Goal: Entertainment & Leisure: Browse casually

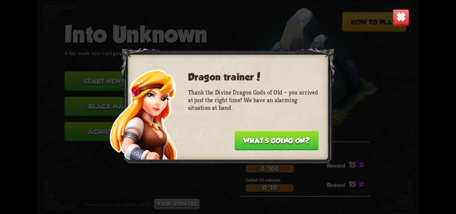
click at [399, 15] on img at bounding box center [401, 17] width 17 height 17
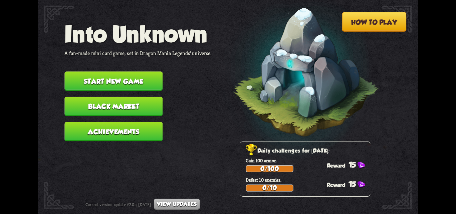
click at [142, 88] on button "Start new game" at bounding box center [113, 80] width 98 height 19
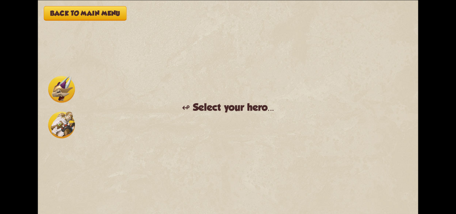
drag, startPoint x: 234, startPoint y: 69, endPoint x: 183, endPoint y: 80, distance: 52.1
click at [226, 69] on div "Back to main menu ↫ Select your hero... You muster all your courage and set out…" at bounding box center [228, 107] width 381 height 214
click at [94, 14] on button "Back to main menu" at bounding box center [85, 13] width 83 height 15
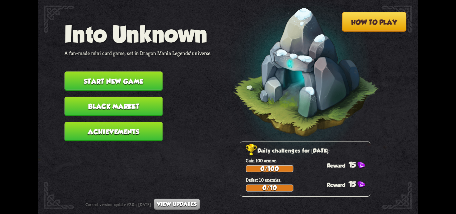
click at [125, 87] on button "Start new game" at bounding box center [113, 80] width 98 height 19
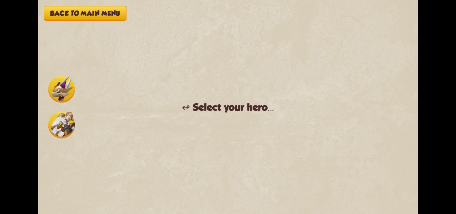
drag, startPoint x: 86, startPoint y: 7, endPoint x: 87, endPoint y: 11, distance: 3.5
click at [87, 11] on button "Back to main menu" at bounding box center [85, 13] width 83 height 15
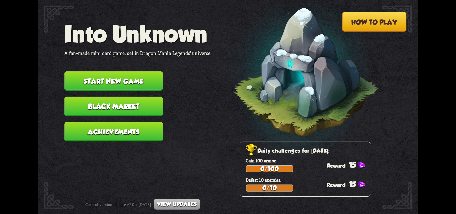
click at [134, 136] on button "Achievements" at bounding box center [113, 131] width 98 height 19
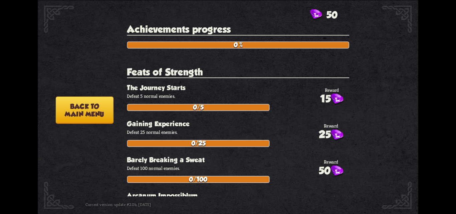
click at [92, 116] on button "Back to main menu" at bounding box center [85, 109] width 58 height 27
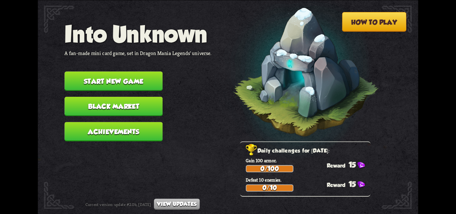
click at [109, 112] on button "Black Market" at bounding box center [113, 106] width 98 height 19
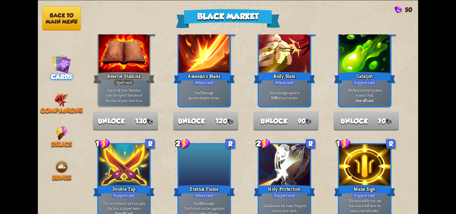
scroll to position [33, 0]
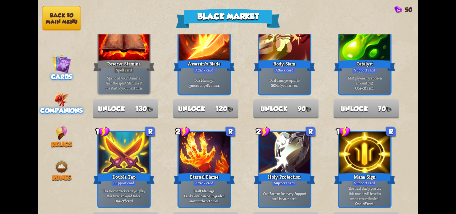
click at [71, 109] on span "Companions" at bounding box center [61, 110] width 42 height 7
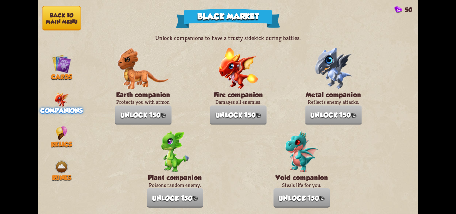
click at [59, 147] on nav "Back to main menu Cards Companions Relics Runes" at bounding box center [61, 107] width 47 height 214
click at [55, 162] on div "Runes" at bounding box center [61, 171] width 47 height 22
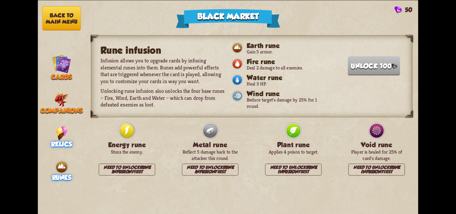
click at [61, 145] on span "Relics" at bounding box center [61, 143] width 21 height 7
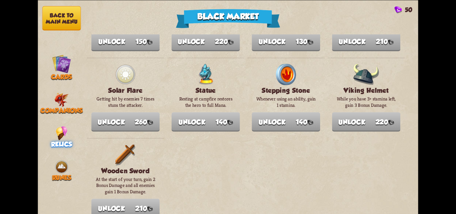
scroll to position [783, 0]
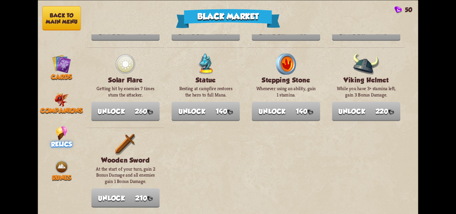
click at [36, 22] on div "Black Market 50 Unlock new relics to make them available in the game as loot. A…" at bounding box center [228, 107] width 456 height 214
drag, startPoint x: 38, startPoint y: 22, endPoint x: 43, endPoint y: 21, distance: 5.2
click at [39, 22] on nav "Back to main menu Cards Companions Relics Runes" at bounding box center [61, 107] width 47 height 214
click at [49, 21] on button "Back to main menu" at bounding box center [61, 18] width 39 height 24
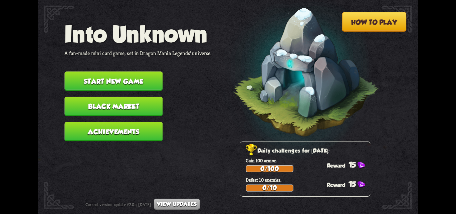
click at [96, 74] on button "Start new game" at bounding box center [113, 80] width 98 height 19
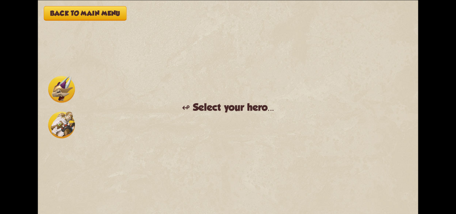
click at [130, 67] on div "Back to main menu ↫ Select your hero... You muster all your courage and set out…" at bounding box center [228, 107] width 381 height 214
drag, startPoint x: 188, startPoint y: 129, endPoint x: 208, endPoint y: 134, distance: 20.4
click at [199, 136] on div "Back to main menu ↫ Select your hero... You muster all your courage and set out…" at bounding box center [228, 107] width 381 height 214
drag, startPoint x: 233, startPoint y: 109, endPoint x: 231, endPoint y: 104, distance: 5.5
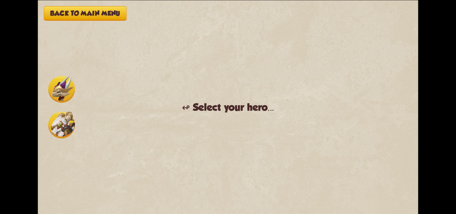
click at [233, 108] on div "↫ Select your hero..." at bounding box center [228, 107] width 92 height 12
click at [64, 126] on img at bounding box center [61, 125] width 27 height 27
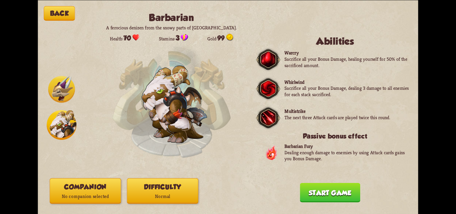
click at [65, 95] on img at bounding box center [61, 89] width 27 height 27
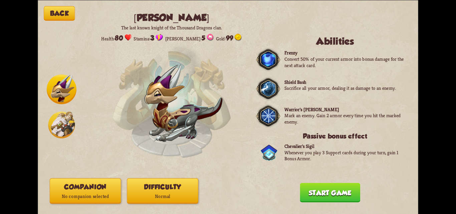
click at [67, 125] on img at bounding box center [61, 125] width 27 height 27
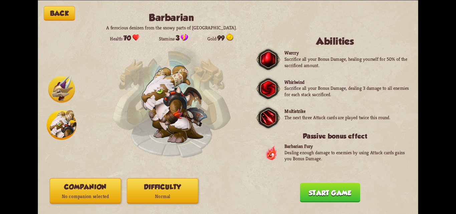
click at [62, 151] on div "Back Barbarian A ferocious denizen from the snowy parts of [GEOGRAPHIC_DATA]. H…" at bounding box center [228, 107] width 381 height 214
click at [65, 157] on div "Back Barbarian A ferocious denizen from the snowy parts of [GEOGRAPHIC_DATA]. H…" at bounding box center [228, 107] width 381 height 214
click at [57, 123] on img at bounding box center [62, 125] width 30 height 30
drag, startPoint x: 61, startPoint y: 74, endPoint x: 63, endPoint y: 79, distance: 6.1
click at [61, 74] on div "Back Barbarian A ferocious denizen from the snowy parts of [GEOGRAPHIC_DATA]. H…" at bounding box center [228, 107] width 381 height 214
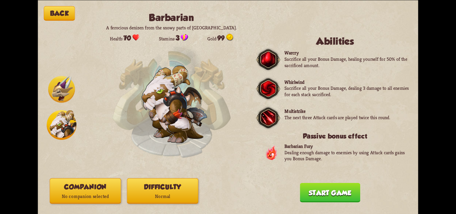
click at [65, 86] on img at bounding box center [61, 89] width 27 height 27
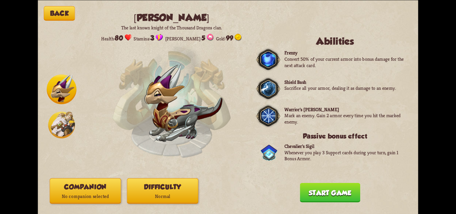
click at [64, 121] on img at bounding box center [61, 125] width 27 height 27
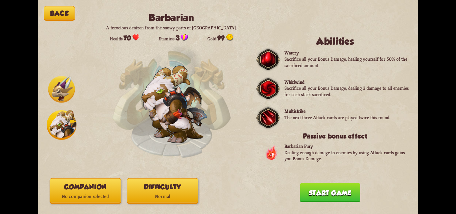
click at [67, 84] on img at bounding box center [61, 89] width 27 height 27
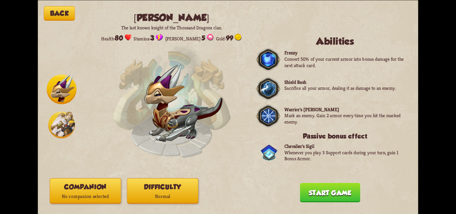
click at [66, 112] on img at bounding box center [61, 125] width 27 height 27
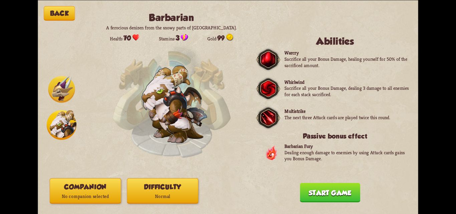
click at [308, 195] on button "Start game" at bounding box center [330, 192] width 60 height 19
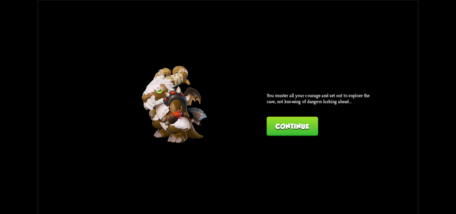
click at [287, 125] on button "Continue" at bounding box center [292, 126] width 51 height 19
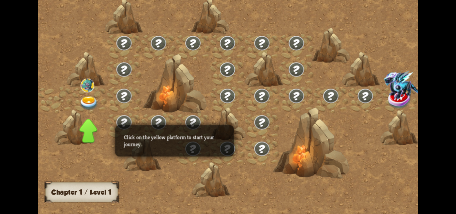
click at [273, 116] on div at bounding box center [311, 142] width 76 height 71
click at [88, 99] on img at bounding box center [88, 103] width 19 height 14
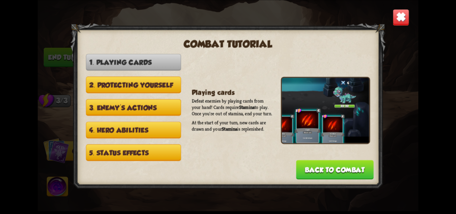
click at [396, 19] on img at bounding box center [401, 17] width 17 height 17
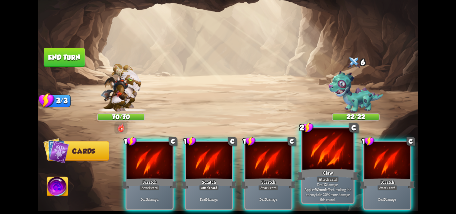
click at [337, 167] on div at bounding box center [328, 149] width 51 height 43
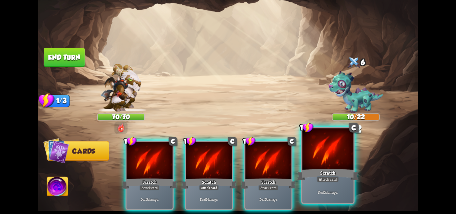
click at [336, 173] on div "Scratch" at bounding box center [327, 175] width 61 height 14
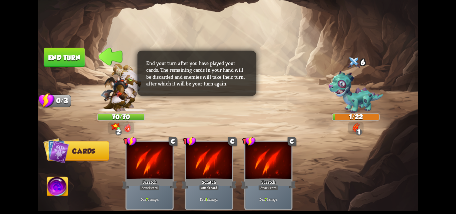
drag, startPoint x: 79, startPoint y: 58, endPoint x: 83, endPoint y: 57, distance: 4.4
click at [79, 57] on button "End turn" at bounding box center [64, 56] width 41 height 19
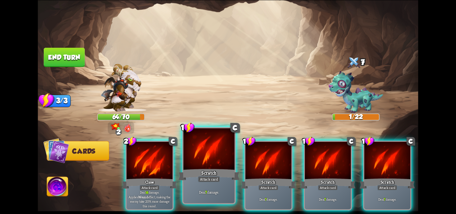
click at [203, 203] on div "Deal 7 damage." at bounding box center [208, 192] width 51 height 22
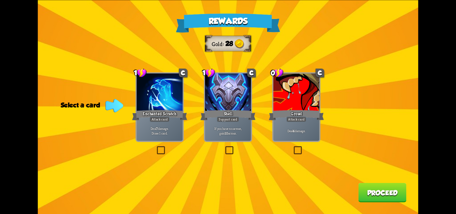
click at [156, 147] on label at bounding box center [156, 147] width 0 height 0
click at [0, 0] on input "checkbox" at bounding box center [0, 0] width 0 height 0
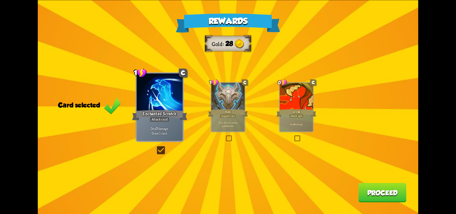
click at [382, 191] on button "Proceed" at bounding box center [382, 192] width 48 height 19
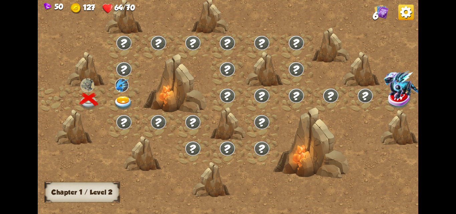
click at [117, 99] on img at bounding box center [123, 103] width 19 height 14
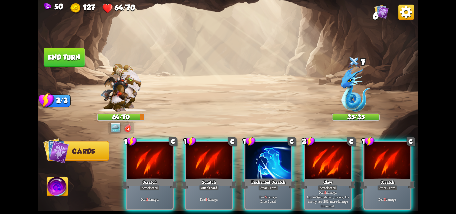
click at [61, 185] on img at bounding box center [57, 187] width 21 height 21
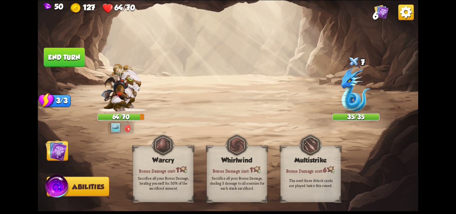
click at [64, 156] on img at bounding box center [55, 150] width 21 height 21
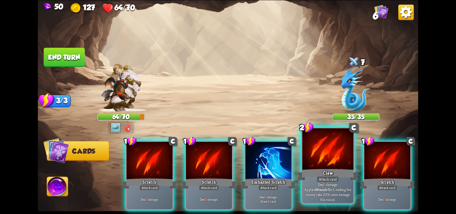
click at [327, 171] on div "Claw" at bounding box center [327, 175] width 61 height 14
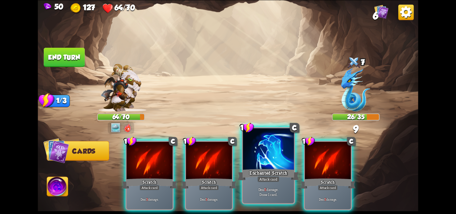
click at [274, 181] on div "Attack card" at bounding box center [268, 179] width 22 height 6
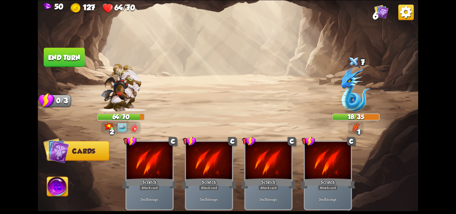
click at [67, 59] on button "End turn" at bounding box center [64, 56] width 41 height 19
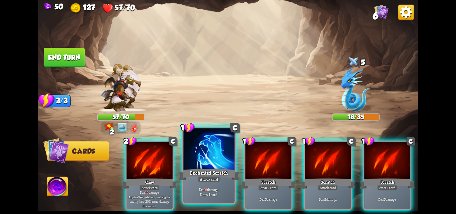
drag, startPoint x: 148, startPoint y: 182, endPoint x: 184, endPoint y: 176, distance: 37.0
click at [149, 185] on div "Attack card" at bounding box center [150, 188] width 20 height 6
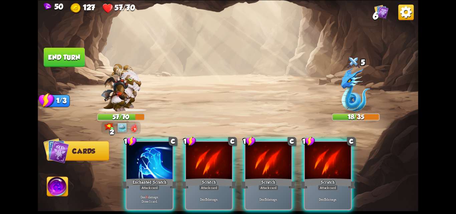
click at [189, 177] on div "Scratch" at bounding box center [208, 183] width 55 height 12
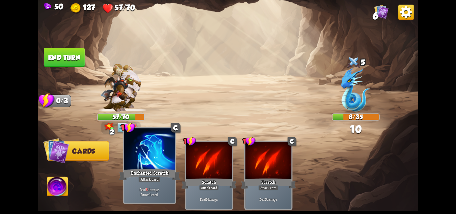
click at [164, 184] on div "Deal 6 damage. Draw 1 card." at bounding box center [149, 192] width 51 height 22
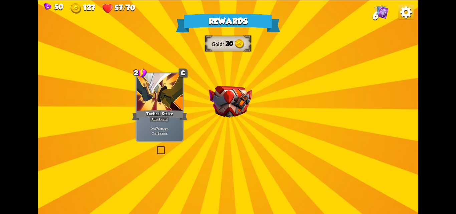
click at [233, 114] on img at bounding box center [230, 101] width 43 height 32
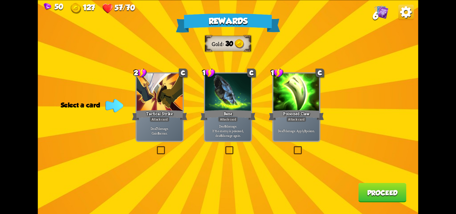
click at [156, 147] on label at bounding box center [156, 147] width 0 height 0
click at [0, 0] on input "checkbox" at bounding box center [0, 0] width 0 height 0
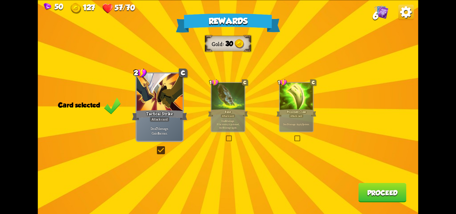
click at [375, 194] on button "Proceed" at bounding box center [382, 192] width 48 height 19
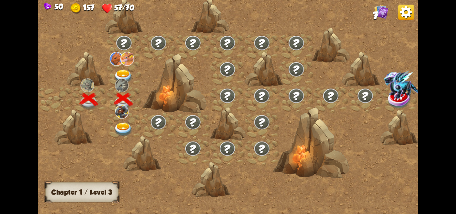
click at [124, 129] on img at bounding box center [123, 130] width 19 height 14
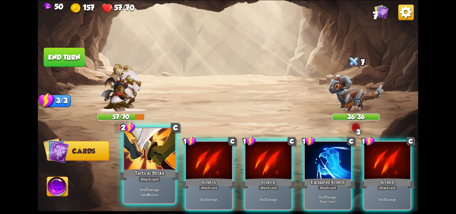
click at [159, 172] on div "Tactical Strike" at bounding box center [149, 175] width 61 height 14
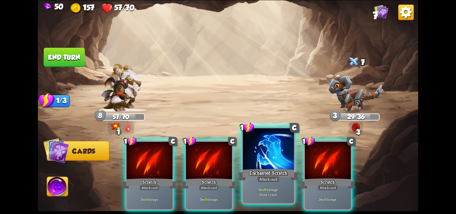
click at [266, 174] on div "Enchanted Scratch" at bounding box center [268, 175] width 61 height 14
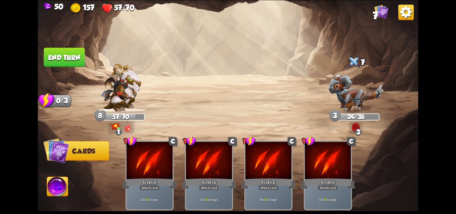
click at [81, 57] on button "End turn" at bounding box center [64, 56] width 41 height 19
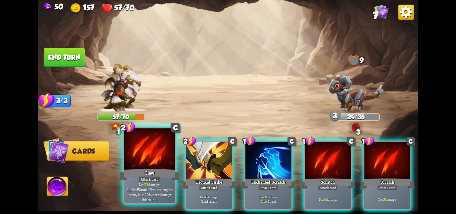
click at [156, 202] on div "Deal 13 damage. Applies Wound effect, making the enemy take 20% more damage thi…" at bounding box center [149, 192] width 51 height 22
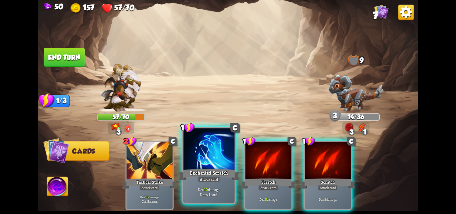
click at [220, 203] on div "Deal 10 damage. Draw 1 card." at bounding box center [208, 192] width 51 height 22
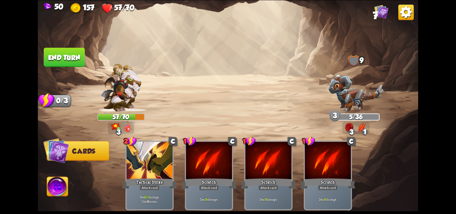
click at [72, 53] on button "End turn" at bounding box center [64, 56] width 41 height 19
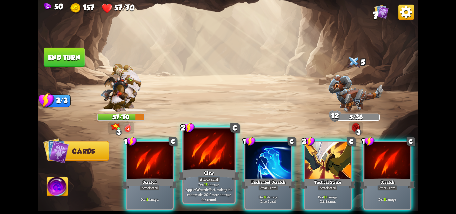
click at [207, 188] on b "Wound" at bounding box center [201, 189] width 11 height 5
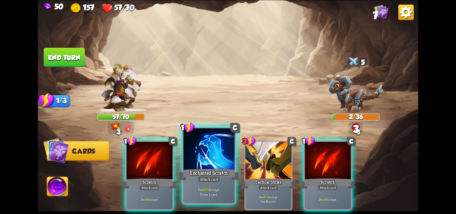
click at [223, 188] on p "Deal 10 damage. Draw 1 card." at bounding box center [209, 192] width 48 height 10
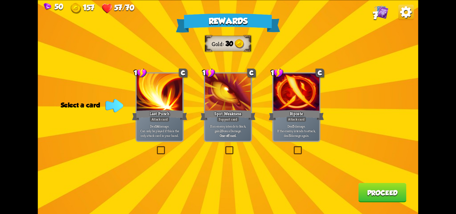
click at [293, 147] on label at bounding box center [293, 147] width 0 height 0
click at [0, 0] on input "checkbox" at bounding box center [0, 0] width 0 height 0
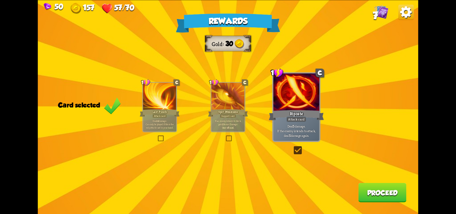
click at [385, 195] on button "Proceed" at bounding box center [382, 192] width 48 height 19
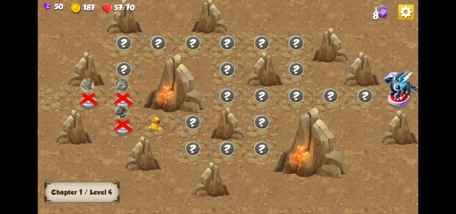
click at [154, 127] on div at bounding box center [158, 126] width 34 height 26
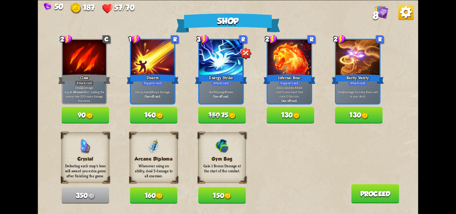
click at [235, 117] on img at bounding box center [232, 115] width 7 height 7
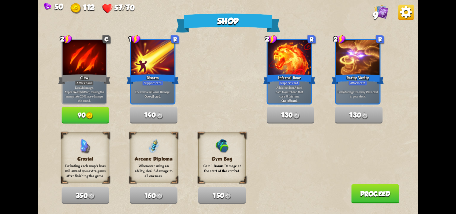
click at [363, 188] on button "Proceed" at bounding box center [375, 193] width 48 height 19
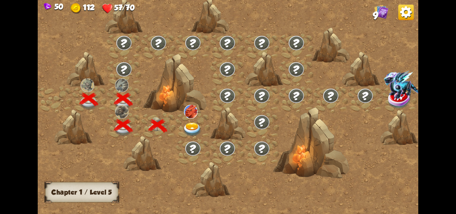
click at [188, 126] on img at bounding box center [192, 130] width 19 height 14
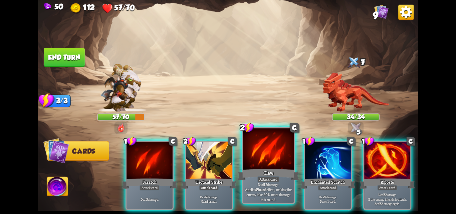
click at [253, 172] on div "Claw" at bounding box center [268, 175] width 61 height 14
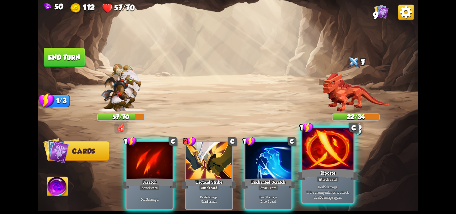
click at [316, 179] on div "Riposte" at bounding box center [327, 175] width 61 height 14
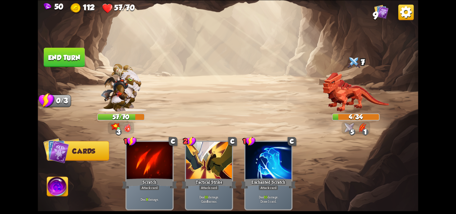
click at [63, 60] on button "End turn" at bounding box center [64, 56] width 41 height 19
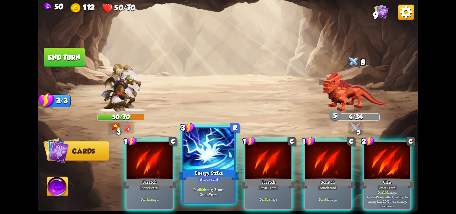
click at [218, 165] on div at bounding box center [208, 149] width 51 height 43
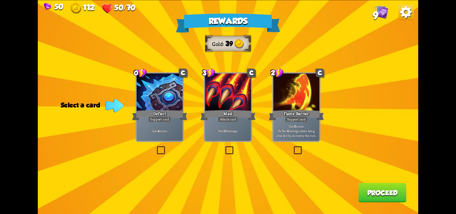
click at [156, 147] on label at bounding box center [156, 147] width 0 height 0
click at [0, 0] on input "checkbox" at bounding box center [0, 0] width 0 height 0
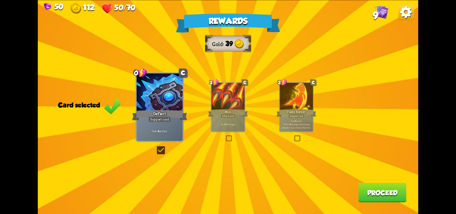
click at [387, 191] on button "Proceed" at bounding box center [382, 192] width 48 height 19
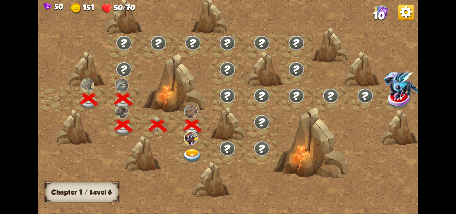
click at [182, 155] on div at bounding box center [193, 152] width 34 height 26
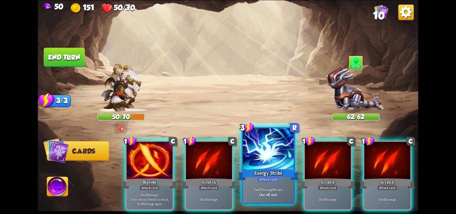
click at [274, 167] on div at bounding box center [268, 149] width 51 height 43
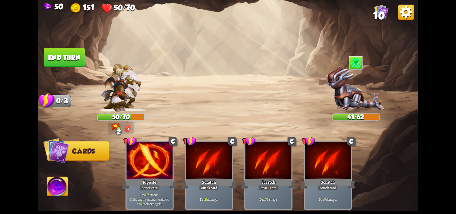
click at [53, 62] on button "End turn" at bounding box center [64, 56] width 41 height 19
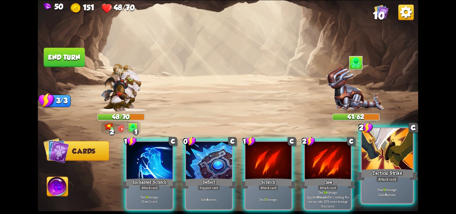
click at [378, 177] on div "Attack card" at bounding box center [387, 179] width 22 height 6
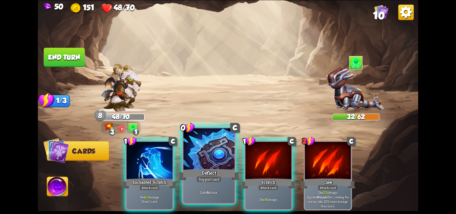
click at [204, 176] on div "Support card" at bounding box center [209, 179] width 25 height 6
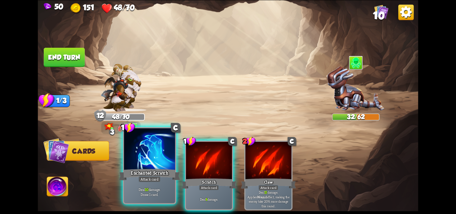
click at [152, 186] on div "Deal 10 damage. Draw 1 card." at bounding box center [149, 192] width 51 height 22
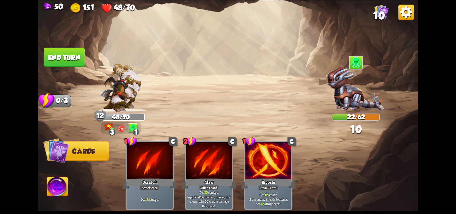
click at [85, 50] on img at bounding box center [228, 107] width 381 height 214
click at [84, 55] on button "End turn" at bounding box center [64, 56] width 41 height 19
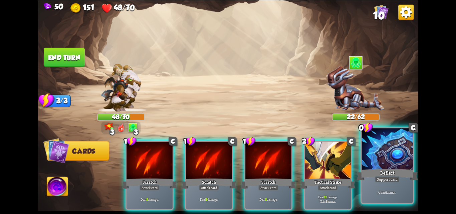
click at [374, 192] on p "Gain 4 armor." at bounding box center [387, 191] width 48 height 5
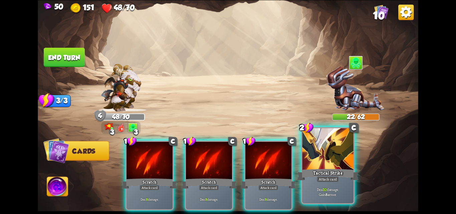
click at [329, 166] on div at bounding box center [328, 149] width 51 height 43
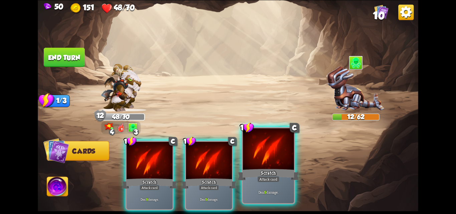
click at [279, 167] on div at bounding box center [268, 149] width 51 height 43
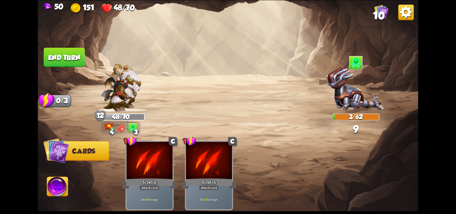
click at [55, 54] on button "End turn" at bounding box center [64, 56] width 41 height 19
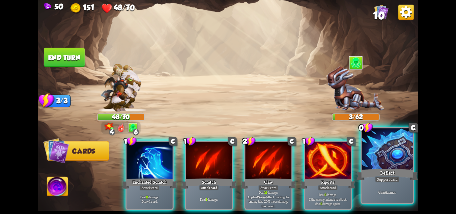
click at [390, 184] on div "Gain 4 armor." at bounding box center [387, 192] width 51 height 22
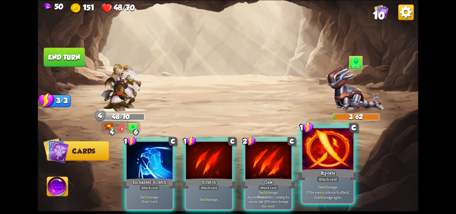
click at [338, 166] on div at bounding box center [328, 149] width 51 height 43
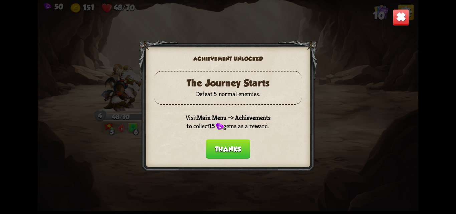
click at [224, 146] on button "Thanks" at bounding box center [228, 148] width 44 height 19
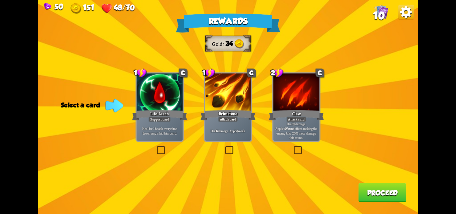
click at [224, 147] on label at bounding box center [224, 147] width 0 height 0
click at [0, 0] on input "checkbox" at bounding box center [0, 0] width 0 height 0
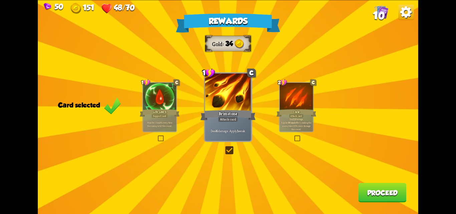
click at [295, 125] on p "Deal 12 damage. Applies Wound effect, making the enemy take 20% more damage thi…" at bounding box center [297, 124] width 32 height 13
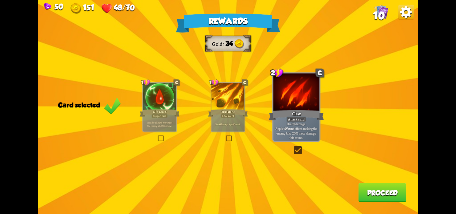
click at [384, 194] on button "Proceed" at bounding box center [382, 192] width 48 height 19
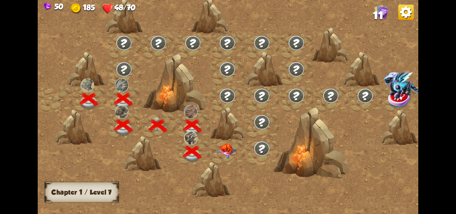
click at [259, 160] on div at bounding box center [262, 152] width 34 height 26
click at [228, 154] on div at bounding box center [227, 152] width 34 height 26
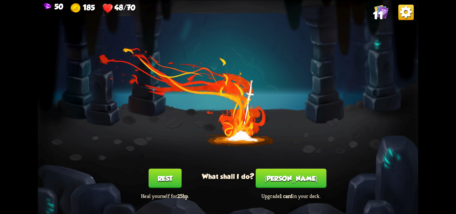
click at [161, 183] on button "Rest" at bounding box center [165, 178] width 33 height 19
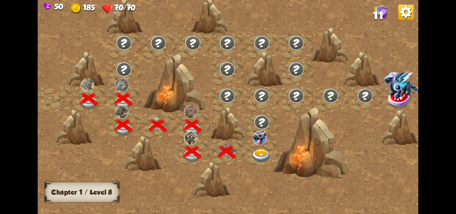
click at [261, 155] on img at bounding box center [261, 156] width 19 height 14
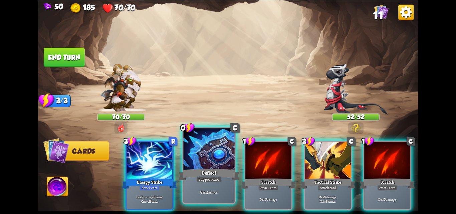
click at [197, 177] on div "Support card" at bounding box center [209, 179] width 25 height 6
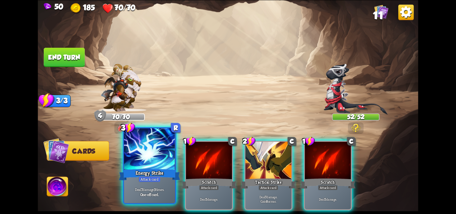
click at [160, 183] on div "Deal 7 damage 3 times. One-off card." at bounding box center [149, 192] width 51 height 22
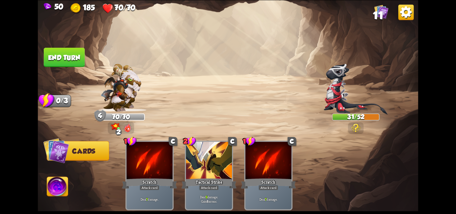
click at [53, 55] on button "End turn" at bounding box center [64, 56] width 41 height 19
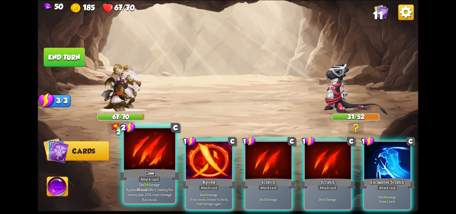
click at [144, 186] on p "Deal 14 damage. Applies Wound effect, making the enemy take 20% more damage thi…" at bounding box center [149, 192] width 48 height 20
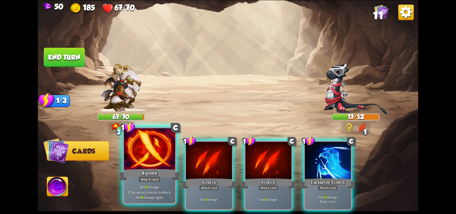
click at [160, 173] on div "Riposte" at bounding box center [149, 175] width 61 height 14
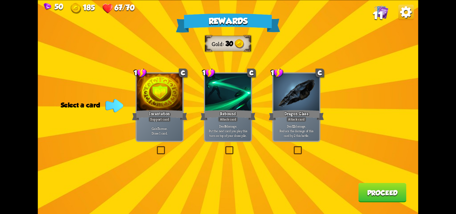
drag, startPoint x: 160, startPoint y: 146, endPoint x: 191, endPoint y: 139, distance: 31.8
click at [156, 147] on label at bounding box center [156, 147] width 0 height 0
click at [0, 0] on input "checkbox" at bounding box center [0, 0] width 0 height 0
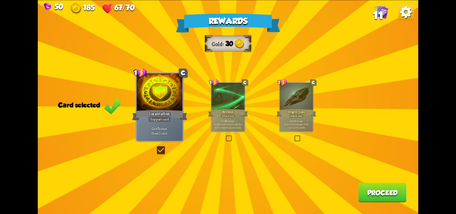
click at [377, 193] on button "Proceed" at bounding box center [382, 192] width 48 height 19
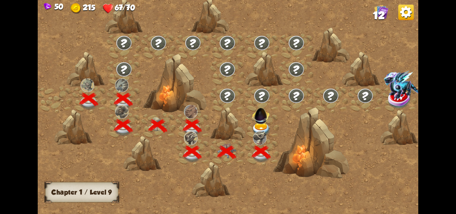
click at [255, 122] on div at bounding box center [262, 126] width 34 height 26
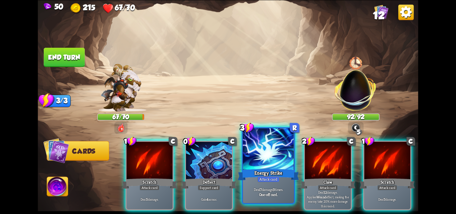
click at [269, 166] on div at bounding box center [268, 149] width 51 height 43
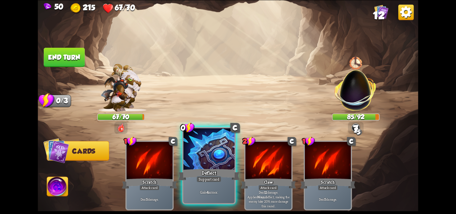
click at [216, 179] on div "Support card" at bounding box center [209, 179] width 25 height 6
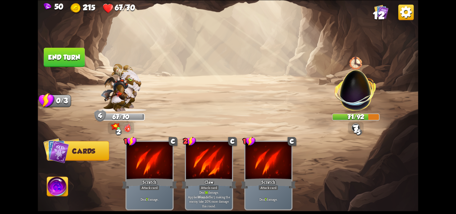
click at [71, 54] on button "End turn" at bounding box center [64, 56] width 41 height 19
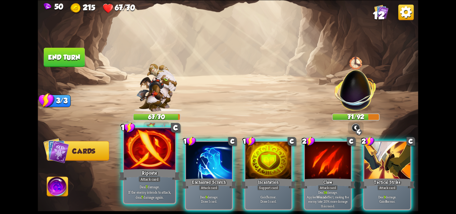
click at [150, 171] on div "Riposte" at bounding box center [149, 175] width 61 height 14
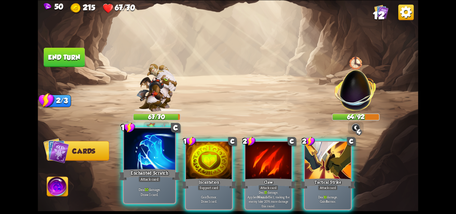
click at [155, 193] on p "Deal 10 damage. Draw 1 card." at bounding box center [149, 192] width 48 height 10
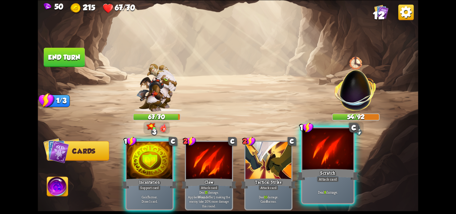
click at [325, 195] on div "Deal 8 damage." at bounding box center [328, 192] width 51 height 22
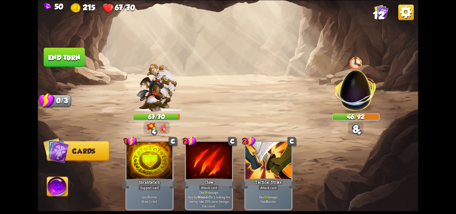
click at [59, 54] on button "End turn" at bounding box center [64, 56] width 41 height 19
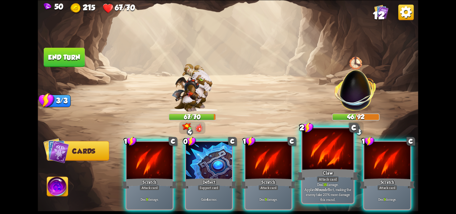
click at [344, 167] on div at bounding box center [328, 149] width 51 height 43
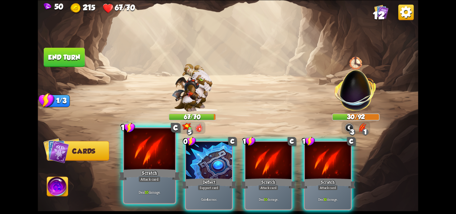
click at [152, 203] on div "Deal 10 damage." at bounding box center [149, 192] width 51 height 22
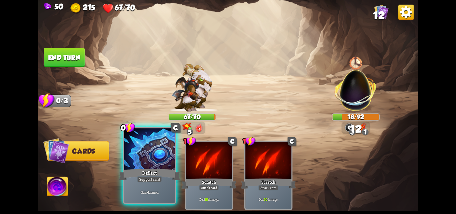
click at [141, 185] on div "Gain 4 armor." at bounding box center [149, 192] width 51 height 22
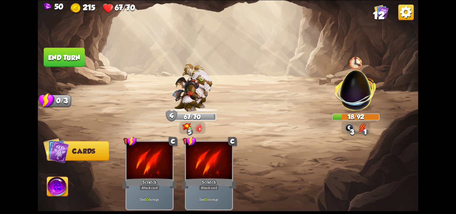
click at [69, 56] on button "End turn" at bounding box center [64, 56] width 41 height 19
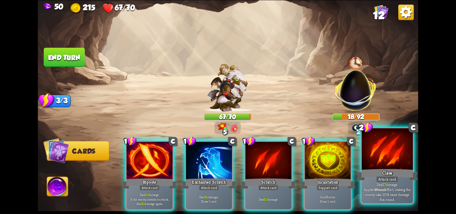
click at [385, 187] on b "Wound" at bounding box center [380, 189] width 11 height 5
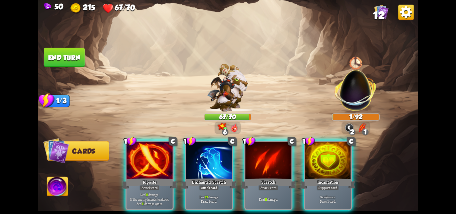
click at [203, 185] on div "Attack card" at bounding box center [209, 188] width 20 height 6
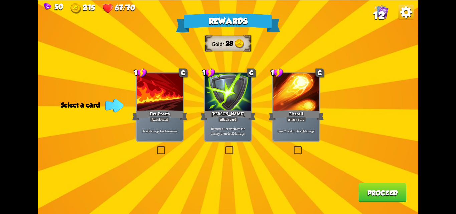
click at [224, 147] on label at bounding box center [224, 147] width 0 height 0
click at [0, 0] on input "checkbox" at bounding box center [0, 0] width 0 height 0
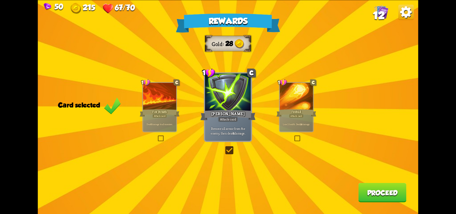
click at [385, 189] on button "Proceed" at bounding box center [382, 192] width 48 height 19
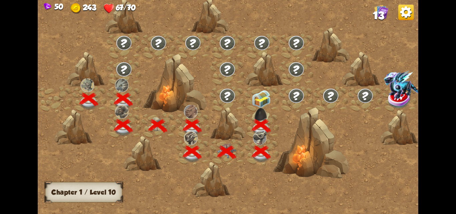
click at [263, 105] on img at bounding box center [261, 115] width 20 height 20
click at [264, 99] on img at bounding box center [261, 99] width 19 height 18
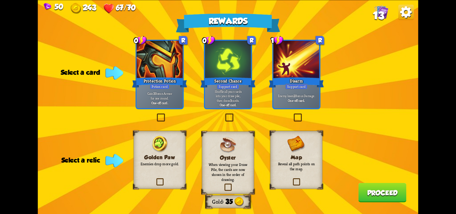
click at [156, 115] on label at bounding box center [156, 115] width 0 height 0
click at [0, 0] on input "checkbox" at bounding box center [0, 0] width 0 height 0
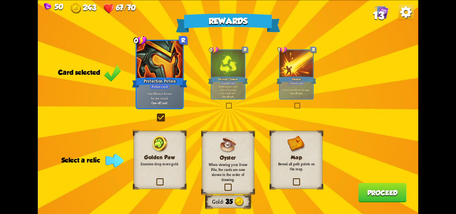
click at [168, 179] on div "Golden Paw Enemies drop more gold." at bounding box center [160, 160] width 52 height 58
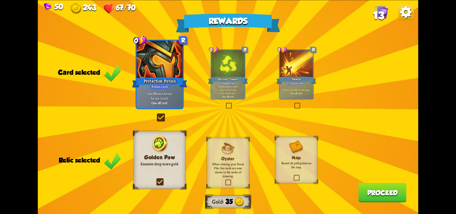
click at [379, 186] on button "Proceed" at bounding box center [382, 192] width 48 height 19
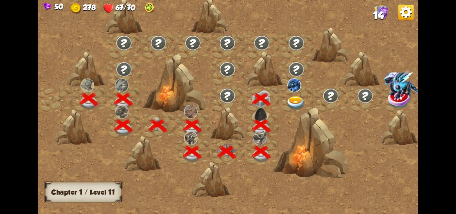
scroll to position [0, 102]
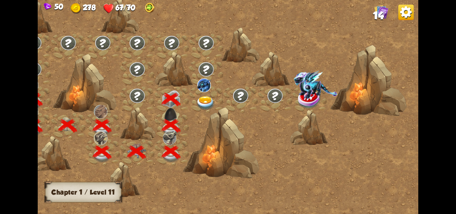
click at [206, 100] on img at bounding box center [205, 103] width 19 height 14
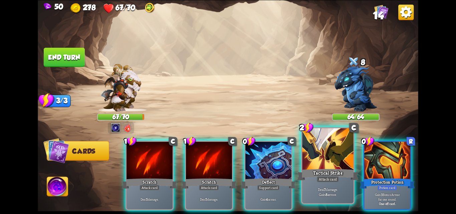
click at [341, 190] on p "Deal 7 damage. Gain 8 armor." at bounding box center [328, 192] width 48 height 10
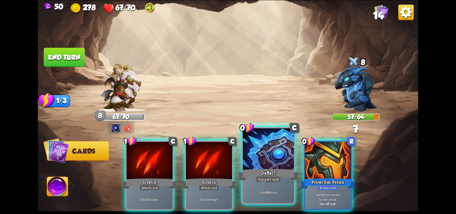
click at [284, 178] on div "Deflect" at bounding box center [268, 175] width 61 height 14
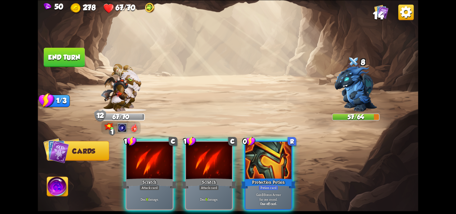
click at [284, 178] on div "Protection Potion" at bounding box center [268, 183] width 55 height 12
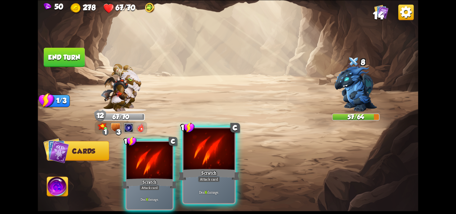
click at [213, 169] on div "Scratch" at bounding box center [208, 175] width 61 height 14
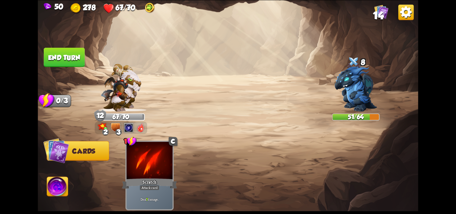
click at [70, 53] on button "End turn" at bounding box center [64, 56] width 41 height 19
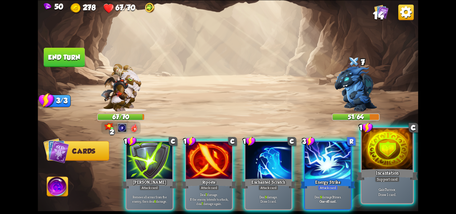
click at [379, 151] on div at bounding box center [387, 149] width 51 height 43
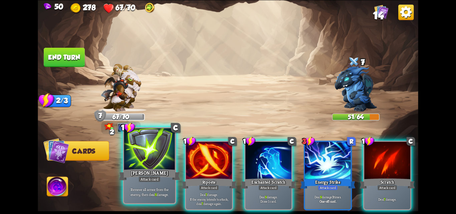
click at [145, 176] on div "[PERSON_NAME]" at bounding box center [149, 175] width 61 height 14
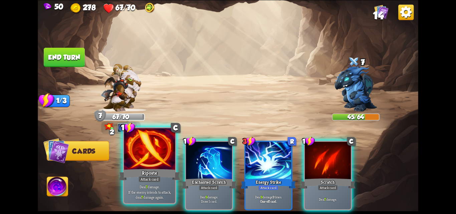
click at [148, 182] on div "Attack card" at bounding box center [150, 179] width 22 height 6
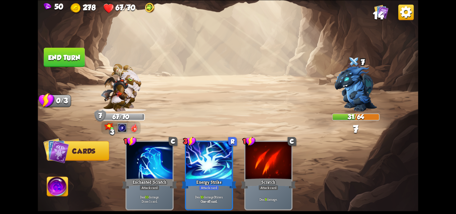
click at [71, 61] on button "End turn" at bounding box center [64, 56] width 41 height 19
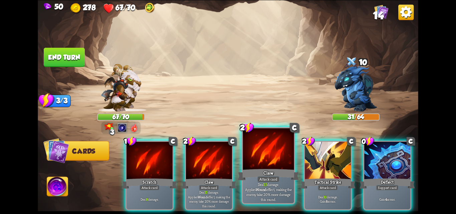
click at [264, 197] on p "Deal 15 damage. Applies Wound effect, making the enemy take 20% more damage thi…" at bounding box center [268, 192] width 48 height 20
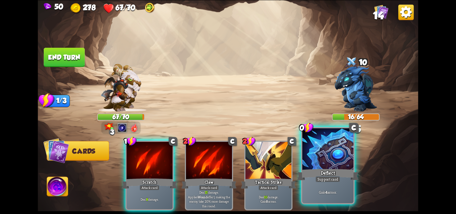
click at [319, 198] on div "Gain 4 armor." at bounding box center [328, 192] width 51 height 22
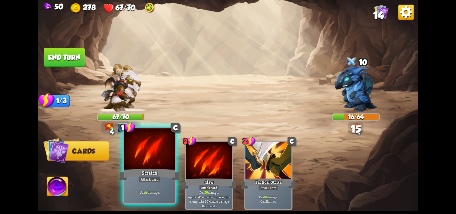
click at [155, 191] on p "Deal 9 damage." at bounding box center [149, 191] width 48 height 5
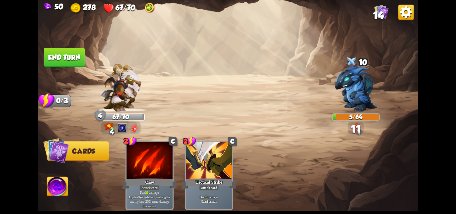
click at [60, 55] on button "End turn" at bounding box center [64, 56] width 41 height 19
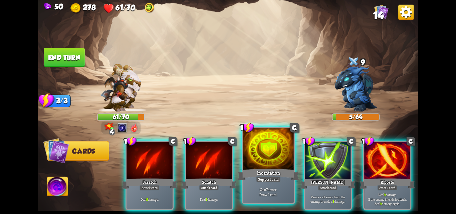
click at [275, 171] on div "Incantation" at bounding box center [268, 175] width 61 height 14
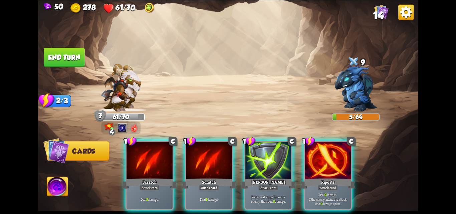
click at [275, 177] on div "[PERSON_NAME]" at bounding box center [268, 183] width 55 height 12
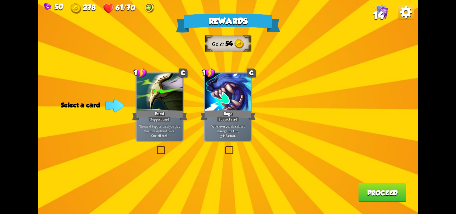
click at [224, 147] on label at bounding box center [224, 147] width 0 height 0
click at [0, 0] on input "checkbox" at bounding box center [0, 0] width 0 height 0
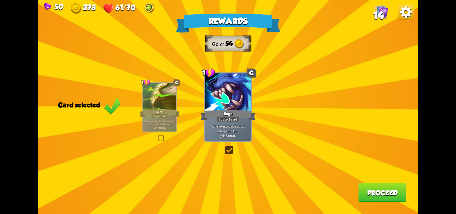
click at [157, 136] on label at bounding box center [157, 136] width 0 height 0
click at [0, 0] on input "checkbox" at bounding box center [0, 0] width 0 height 0
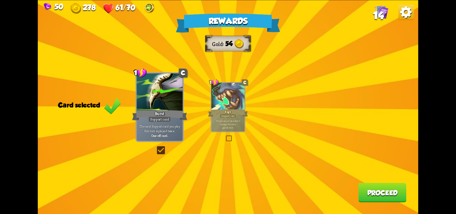
drag, startPoint x: 226, startPoint y: 137, endPoint x: 231, endPoint y: 134, distance: 6.3
click at [225, 136] on label at bounding box center [225, 136] width 0 height 0
click at [0, 0] on input "checkbox" at bounding box center [0, 0] width 0 height 0
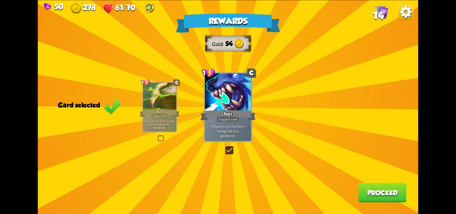
click at [388, 195] on button "Proceed" at bounding box center [382, 192] width 48 height 19
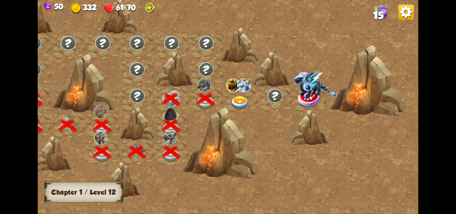
click at [241, 98] on img at bounding box center [239, 103] width 19 height 14
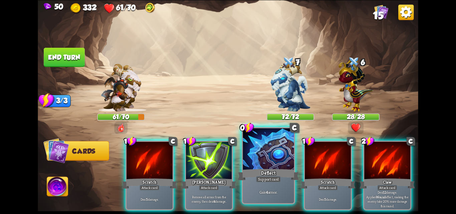
click at [249, 175] on div "Deflect" at bounding box center [268, 175] width 61 height 14
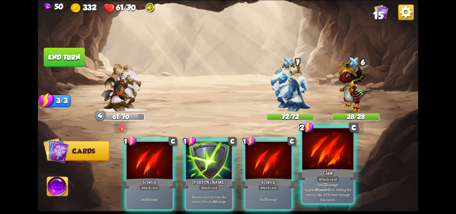
click at [341, 182] on div "Deal 12 damage. Applies Wound effect, making the enemy take 20% more damage thi…" at bounding box center [328, 192] width 51 height 22
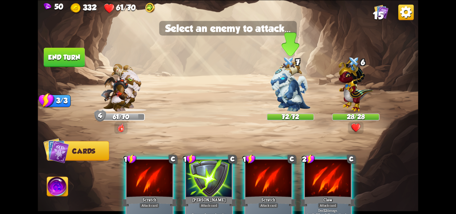
click at [288, 96] on img at bounding box center [291, 86] width 40 height 50
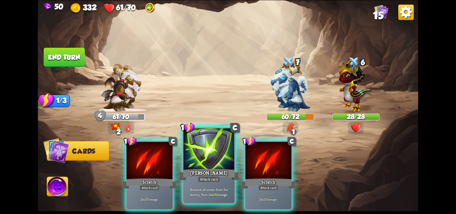
click at [209, 171] on div "[PERSON_NAME]" at bounding box center [208, 175] width 61 height 14
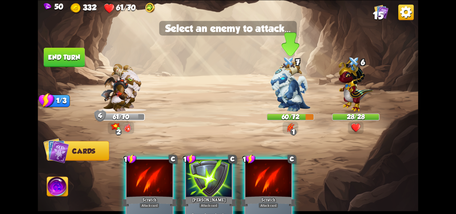
click at [288, 68] on div at bounding box center [289, 62] width 14 height 15
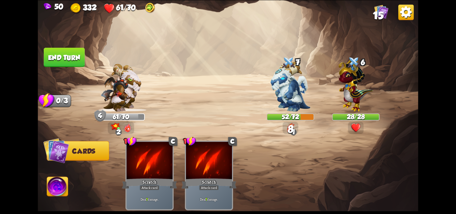
click at [78, 46] on img at bounding box center [228, 107] width 381 height 214
click at [79, 55] on button "End turn" at bounding box center [64, 56] width 41 height 19
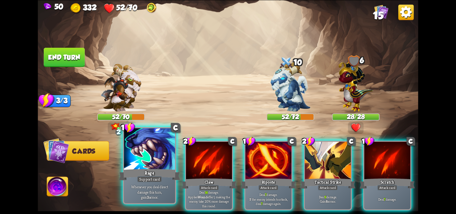
click at [164, 160] on div at bounding box center [149, 149] width 51 height 43
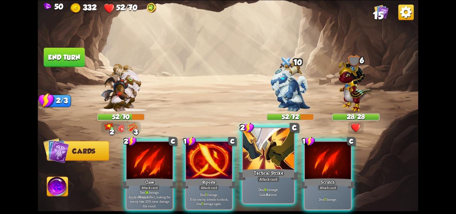
click at [259, 182] on div "Attack card" at bounding box center [268, 179] width 22 height 6
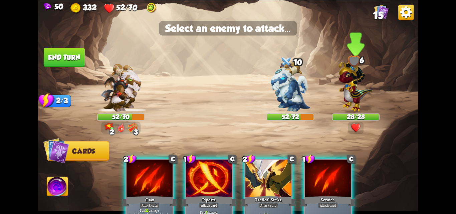
click at [357, 87] on img at bounding box center [356, 84] width 35 height 54
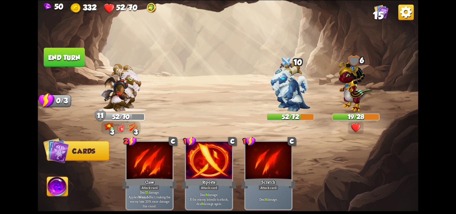
click at [79, 53] on button "End turn" at bounding box center [64, 56] width 41 height 19
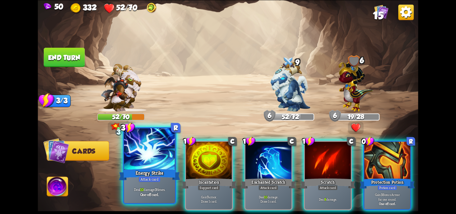
click at [158, 175] on div "Energy Strike" at bounding box center [149, 175] width 61 height 14
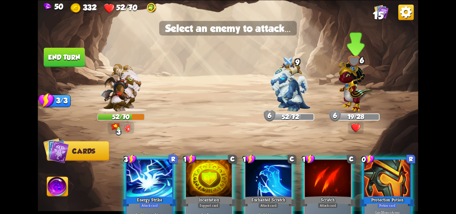
click at [348, 97] on img at bounding box center [356, 84] width 35 height 54
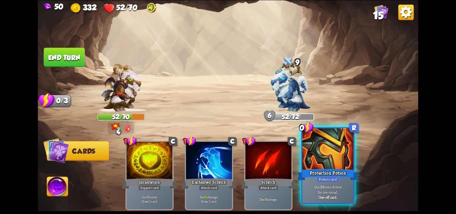
click at [328, 160] on div at bounding box center [328, 149] width 51 height 43
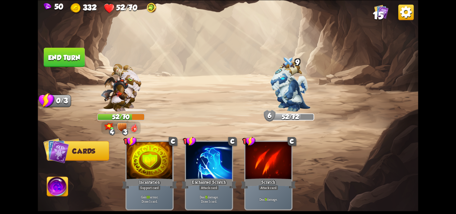
click at [62, 51] on button "End turn" at bounding box center [64, 56] width 41 height 19
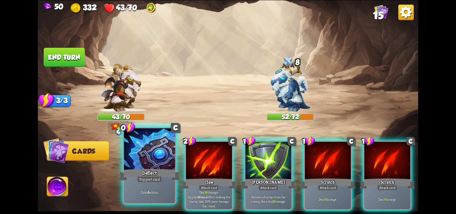
click at [166, 174] on div "Deflect" at bounding box center [149, 175] width 61 height 14
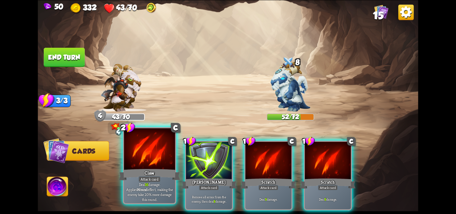
click at [160, 177] on div "Attack card" at bounding box center [150, 179] width 22 height 6
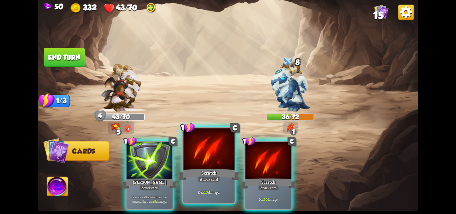
click at [203, 167] on div at bounding box center [208, 149] width 51 height 43
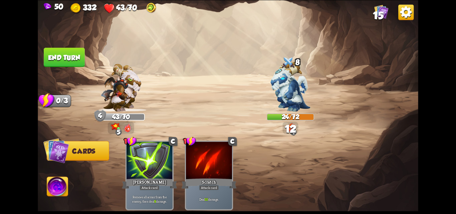
click at [75, 58] on button "End turn" at bounding box center [64, 56] width 41 height 19
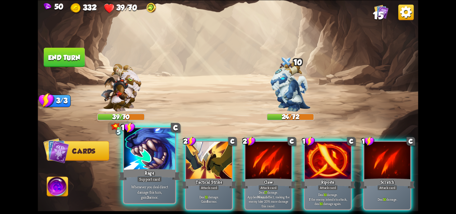
click at [156, 172] on div "Rage" at bounding box center [149, 175] width 61 height 14
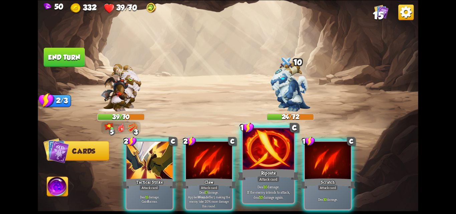
click at [259, 173] on div "Riposte" at bounding box center [268, 175] width 61 height 14
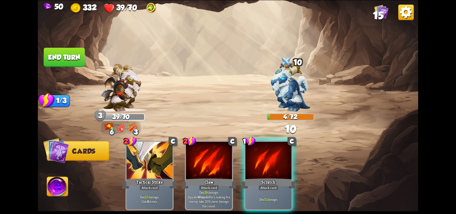
click at [259, 177] on div "Scratch" at bounding box center [268, 183] width 55 height 12
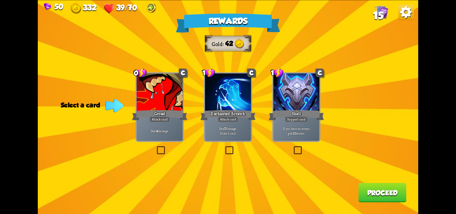
click at [293, 147] on label at bounding box center [293, 147] width 0 height 0
click at [0, 0] on input "checkbox" at bounding box center [0, 0] width 0 height 0
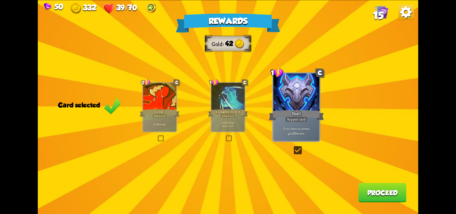
click at [374, 194] on button "Proceed" at bounding box center [382, 192] width 48 height 19
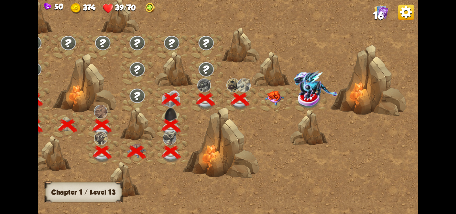
click at [270, 95] on img at bounding box center [274, 98] width 19 height 15
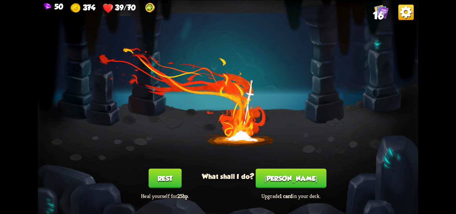
click at [164, 178] on button "Rest" at bounding box center [165, 178] width 33 height 19
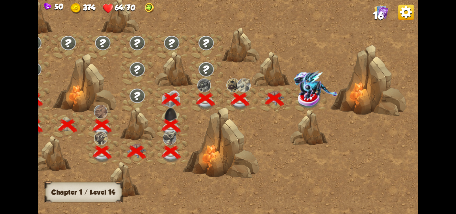
click at [307, 102] on img at bounding box center [310, 99] width 24 height 19
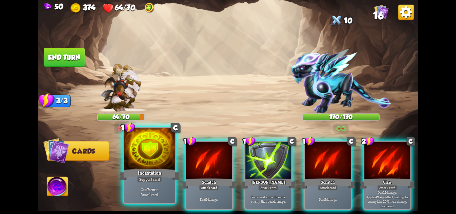
click at [155, 178] on div "Support card" at bounding box center [149, 179] width 25 height 6
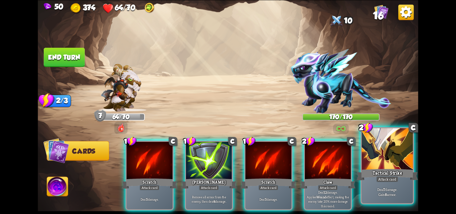
click at [392, 167] on div at bounding box center [387, 149] width 51 height 43
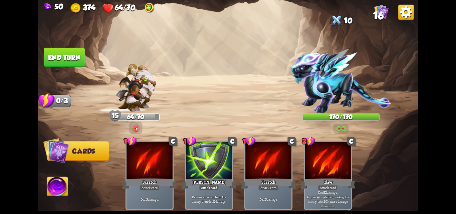
click at [340, 98] on img at bounding box center [341, 81] width 101 height 64
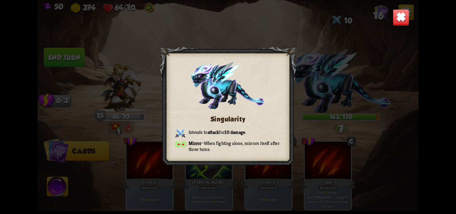
click at [405, 21] on img at bounding box center [401, 17] width 17 height 17
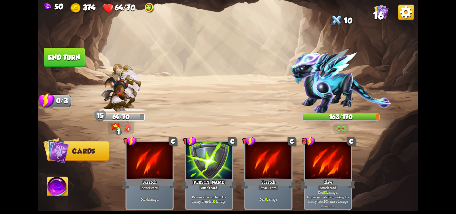
click at [58, 60] on button "End turn" at bounding box center [64, 56] width 41 height 19
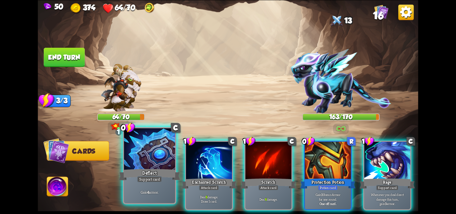
click at [137, 157] on div at bounding box center [149, 149] width 51 height 43
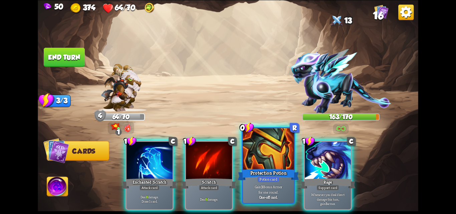
click at [282, 184] on div "Gain 3 Bonus Armor for one round. One-off card." at bounding box center [268, 192] width 51 height 22
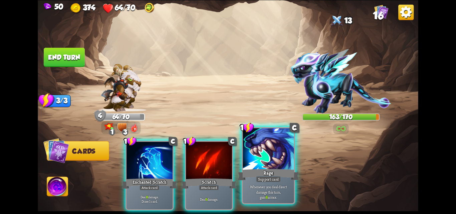
click at [269, 192] on p "Whenever you deal direct damage this turn, gain 6 armor." at bounding box center [268, 191] width 48 height 15
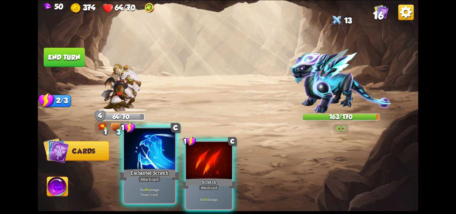
click at [144, 184] on div "Deal 8 damage. Draw 1 card." at bounding box center [149, 192] width 51 height 22
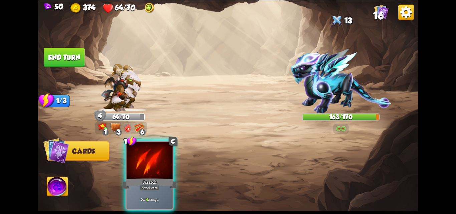
click at [144, 184] on div "1 C Scratch Attack card Deal 6 damage." at bounding box center [266, 166] width 305 height 95
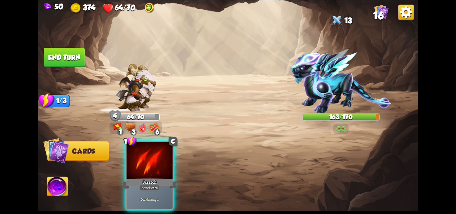
click at [144, 189] on div "Deal 6 damage." at bounding box center [150, 199] width 46 height 20
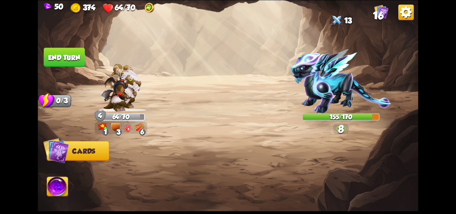
click at [144, 184] on div at bounding box center [266, 166] width 305 height 95
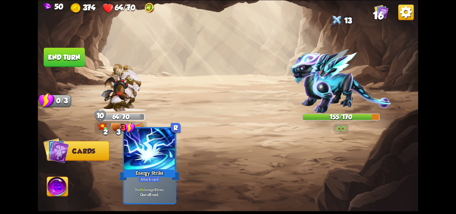
click at [144, 184] on div "Deal 9 damage 3 times. One-off card." at bounding box center [149, 192] width 51 height 22
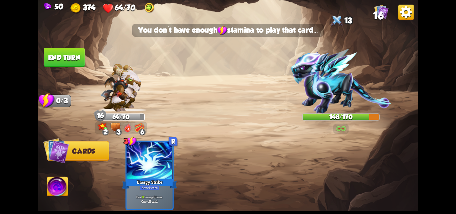
click at [72, 60] on button "End turn" at bounding box center [64, 56] width 41 height 19
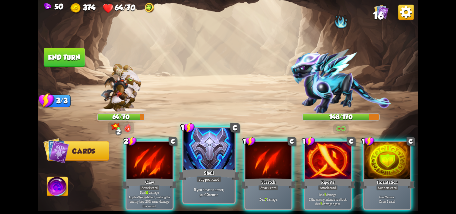
click at [208, 176] on div "Shell" at bounding box center [208, 175] width 61 height 14
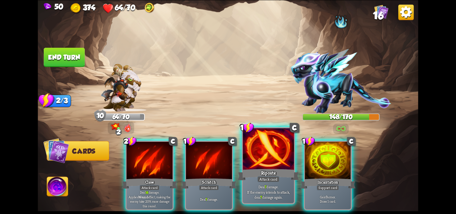
click at [260, 181] on div "Attack card" at bounding box center [268, 179] width 22 height 6
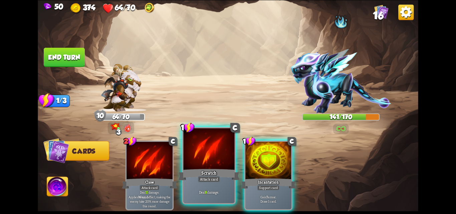
click at [223, 171] on div "Scratch" at bounding box center [208, 175] width 61 height 14
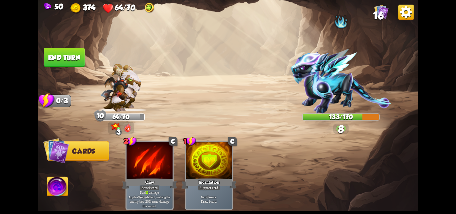
click at [66, 57] on button "End turn" at bounding box center [64, 56] width 41 height 19
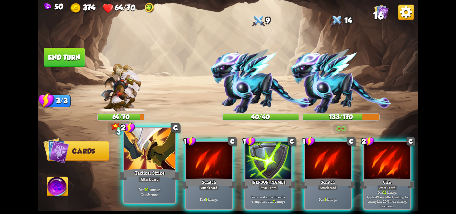
click at [142, 177] on div "Attack card" at bounding box center [150, 179] width 22 height 6
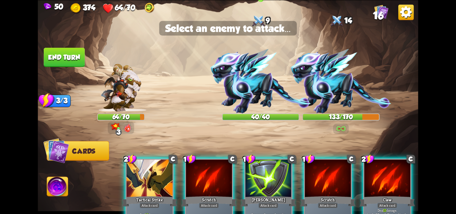
click at [227, 67] on img at bounding box center [260, 81] width 101 height 64
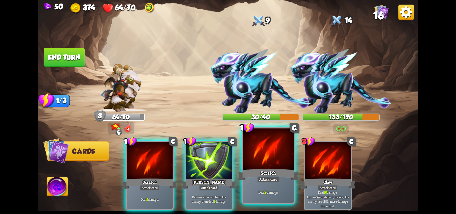
drag, startPoint x: 275, startPoint y: 188, endPoint x: 269, endPoint y: 159, distance: 29.5
click at [275, 184] on div "Deal 9 damage." at bounding box center [268, 192] width 51 height 22
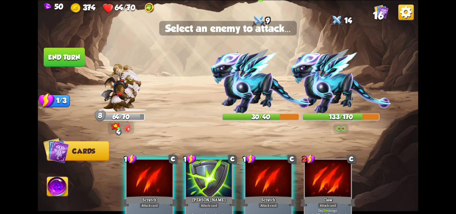
click at [249, 83] on img at bounding box center [260, 81] width 101 height 64
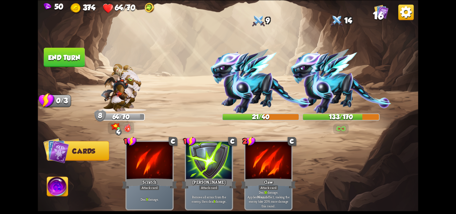
click at [68, 60] on button "End turn" at bounding box center [64, 56] width 41 height 19
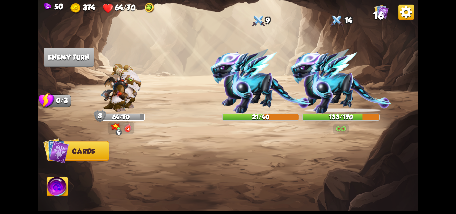
click at [58, 182] on img at bounding box center [57, 187] width 21 height 21
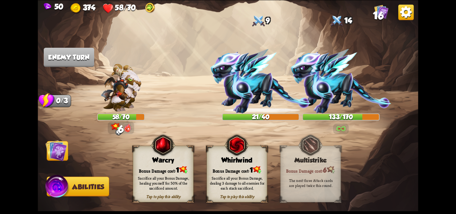
click at [59, 189] on img at bounding box center [57, 188] width 25 height 26
click at [239, 187] on div "Sacrifice all your Bonus Damage, dealing 3 damage to all enemies for each stack…" at bounding box center [237, 183] width 55 height 15
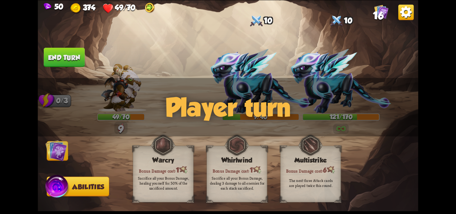
click at [86, 183] on span "Abilities" at bounding box center [88, 187] width 32 height 8
drag, startPoint x: 58, startPoint y: 186, endPoint x: 62, endPoint y: 175, distance: 11.8
click at [57, 186] on img at bounding box center [57, 188] width 25 height 26
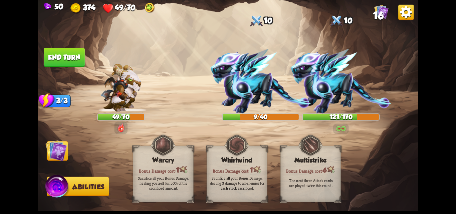
click at [82, 126] on div "Player turn" at bounding box center [228, 107] width 381 height 58
click at [56, 149] on img at bounding box center [55, 150] width 21 height 21
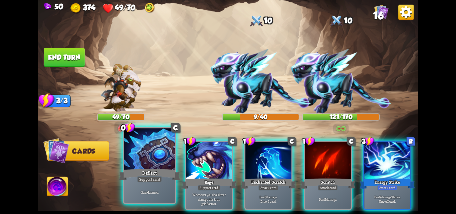
click at [151, 179] on div "Support card" at bounding box center [149, 179] width 25 height 6
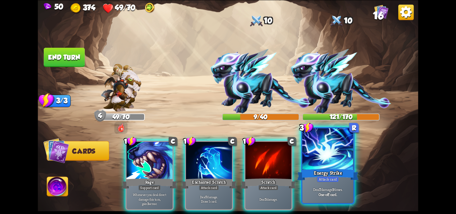
click at [323, 173] on div "Energy Strike" at bounding box center [327, 175] width 61 height 14
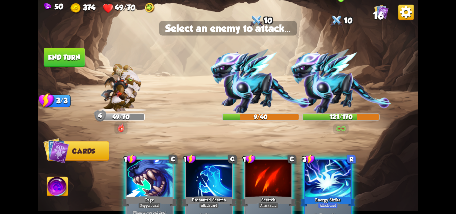
click at [332, 85] on img at bounding box center [341, 81] width 101 height 64
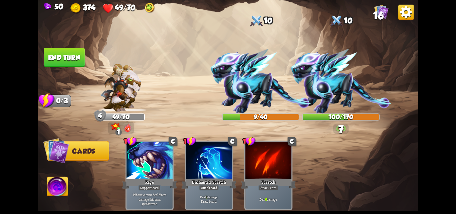
click at [56, 184] on img at bounding box center [57, 187] width 21 height 21
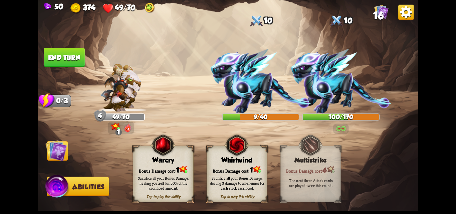
click at [174, 192] on div "Sacrifice all your Bonus Damage, healing yourself for 50% of the sacrificed amo…" at bounding box center [163, 183] width 61 height 24
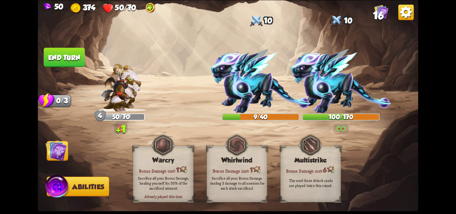
click at [63, 51] on button "End turn" at bounding box center [64, 56] width 41 height 19
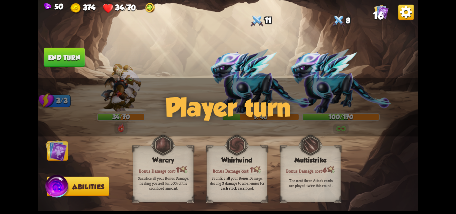
click at [63, 150] on img at bounding box center [55, 150] width 21 height 21
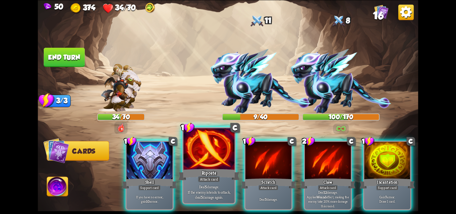
click at [213, 167] on div at bounding box center [208, 149] width 51 height 43
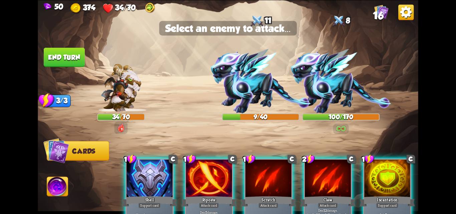
click at [229, 136] on img at bounding box center [228, 107] width 381 height 214
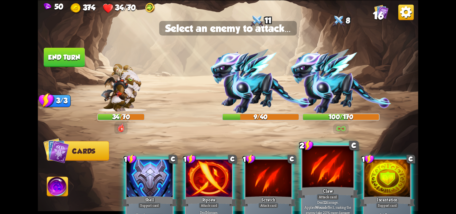
click at [307, 174] on div at bounding box center [328, 167] width 51 height 43
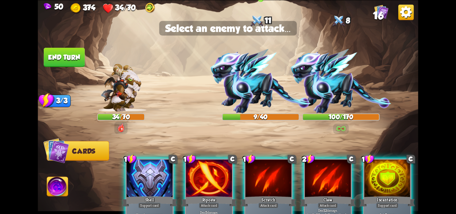
click at [257, 90] on img at bounding box center [260, 81] width 101 height 64
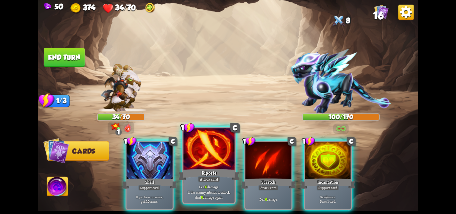
click at [220, 183] on div "Deal 6 damage. If the enemy intends to attack, deal 6 damage again." at bounding box center [208, 192] width 51 height 22
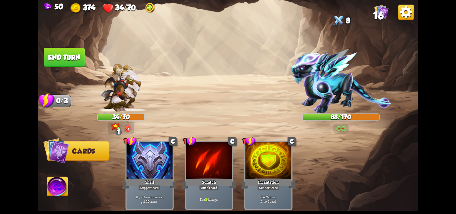
click at [58, 183] on img at bounding box center [57, 187] width 21 height 21
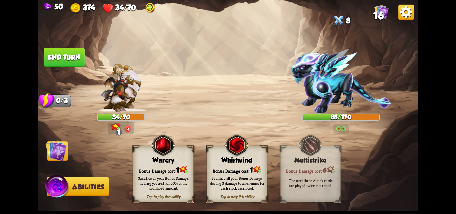
click at [67, 60] on button "End turn" at bounding box center [64, 56] width 41 height 19
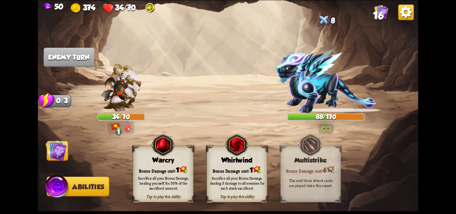
click at [164, 189] on div "Sacrifice all your Bonus Damage, healing yourself for 50% of the sacrificed amo…" at bounding box center [163, 183] width 55 height 15
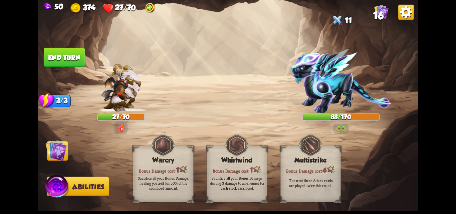
click at [180, 120] on div "Player turn" at bounding box center [228, 107] width 381 height 58
click at [46, 152] on img at bounding box center [55, 150] width 21 height 21
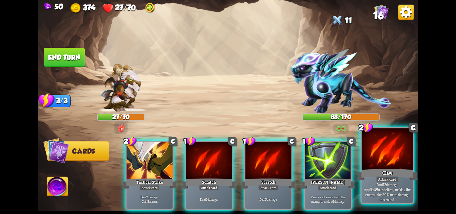
click at [402, 173] on div "Claw" at bounding box center [387, 175] width 61 height 14
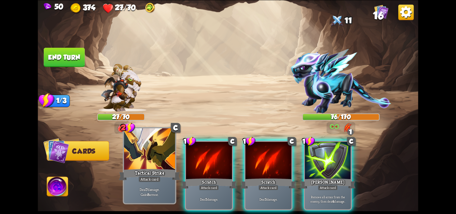
click at [158, 178] on div "Attack card" at bounding box center [150, 179] width 22 height 6
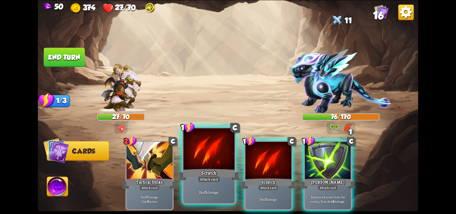
click at [201, 169] on div "Scratch" at bounding box center [208, 175] width 61 height 14
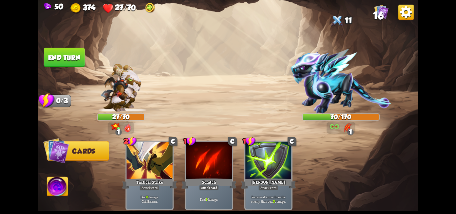
click at [61, 57] on button "End turn" at bounding box center [64, 56] width 41 height 19
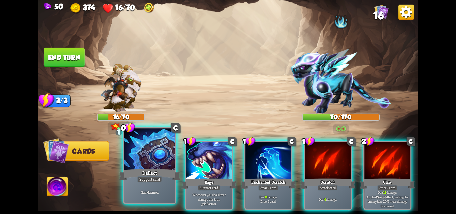
click at [157, 181] on div "Support card" at bounding box center [149, 179] width 25 height 6
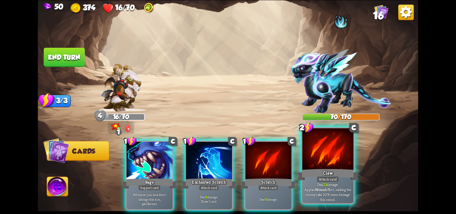
click at [334, 174] on div "Claw" at bounding box center [327, 175] width 61 height 14
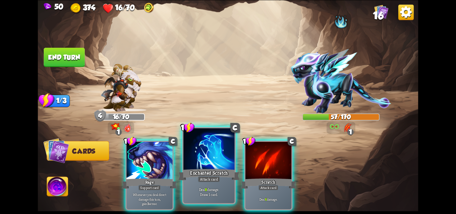
click at [214, 178] on div "Attack card" at bounding box center [209, 179] width 22 height 6
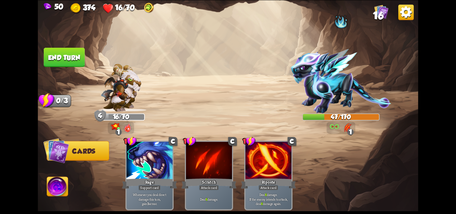
click at [66, 53] on button "End turn" at bounding box center [64, 56] width 41 height 19
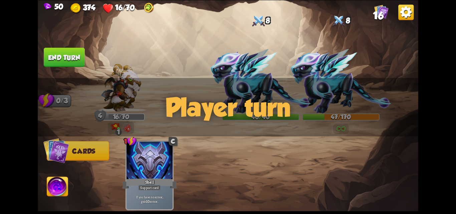
click at [50, 185] on img at bounding box center [57, 187] width 21 height 21
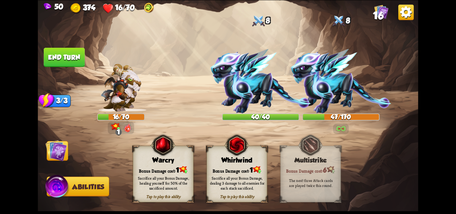
click at [237, 173] on div "Sacrifice all your Bonus Damage, dealing 3 damage to all enemies for each stack…" at bounding box center [237, 183] width 61 height 24
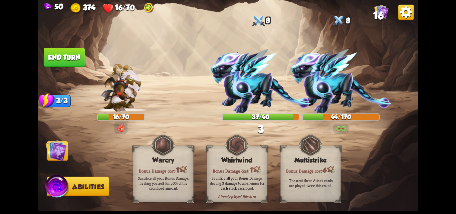
click at [37, 149] on div "50 374 16/70 16 Select an enemy to attack... You don't have enough stamina to p…" at bounding box center [228, 107] width 456 height 214
drag, startPoint x: 44, startPoint y: 149, endPoint x: 65, endPoint y: 145, distance: 20.7
click at [45, 149] on div "Select an enemy to attack... You don't have enough stamina to play that card...…" at bounding box center [228, 107] width 381 height 214
click at [63, 147] on img at bounding box center [55, 150] width 21 height 21
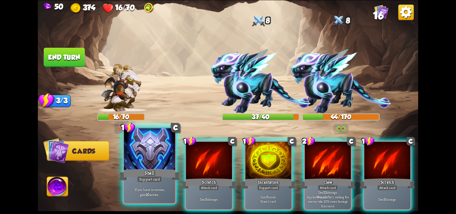
click at [159, 186] on div "If you have no armor, gain 10 armor." at bounding box center [149, 192] width 51 height 22
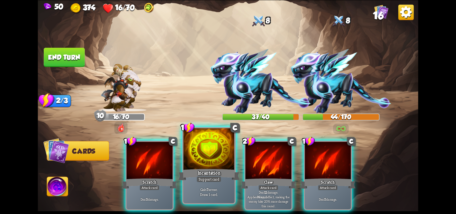
click at [227, 182] on div "Gain 7 armor. Draw 1 card." at bounding box center [208, 192] width 51 height 22
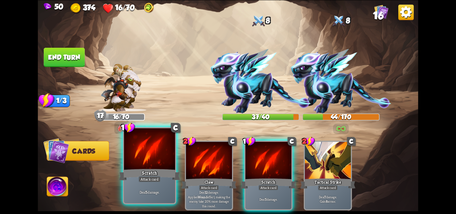
click at [149, 182] on div "Attack card" at bounding box center [150, 179] width 22 height 6
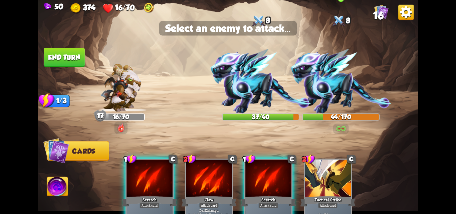
click at [342, 77] on img at bounding box center [341, 81] width 101 height 64
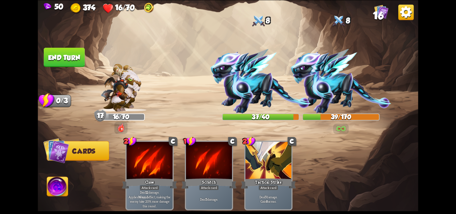
click at [55, 190] on img at bounding box center [57, 187] width 21 height 21
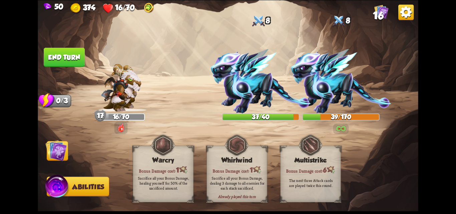
click at [76, 66] on button "End turn" at bounding box center [64, 56] width 41 height 19
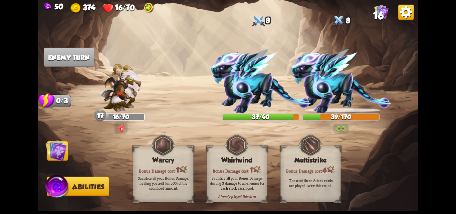
click at [54, 154] on img at bounding box center [55, 150] width 21 height 21
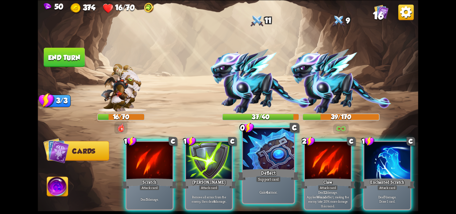
click at [274, 162] on div at bounding box center [268, 149] width 51 height 43
